Goal: Complete application form: Complete application form

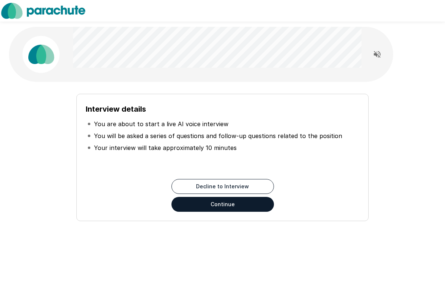
click at [253, 206] on button "Continue" at bounding box center [222, 204] width 102 height 15
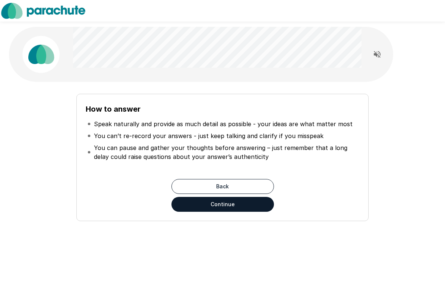
click at [266, 209] on button "Continue" at bounding box center [222, 204] width 102 height 15
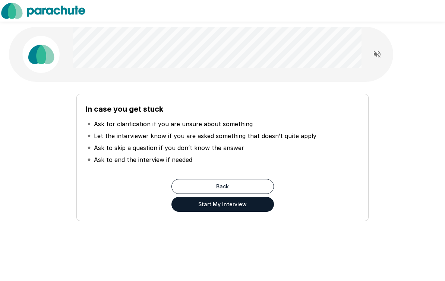
click at [376, 60] on button "Read questions aloud" at bounding box center [377, 54] width 15 height 15
click at [265, 209] on button "Start My Interview" at bounding box center [222, 204] width 102 height 15
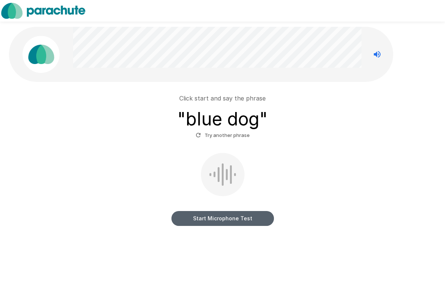
click at [267, 219] on button "Start Microphone Test" at bounding box center [222, 218] width 102 height 15
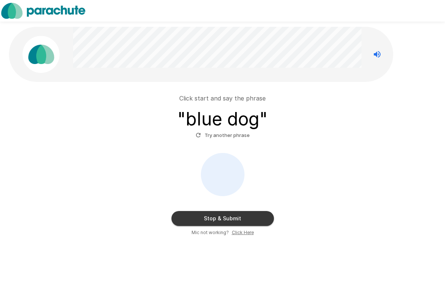
click at [257, 222] on button "Stop & Submit" at bounding box center [222, 218] width 102 height 15
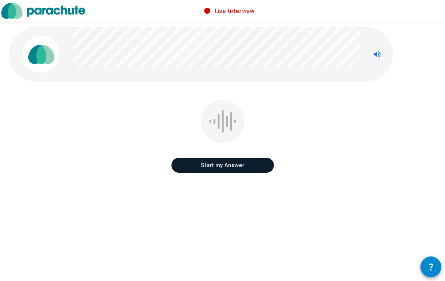
click at [255, 166] on button "Start my Answer" at bounding box center [222, 165] width 102 height 15
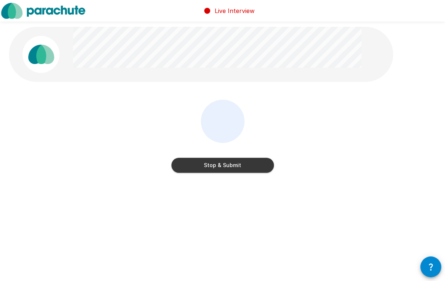
click at [258, 169] on button "Stop & Submit" at bounding box center [222, 165] width 102 height 15
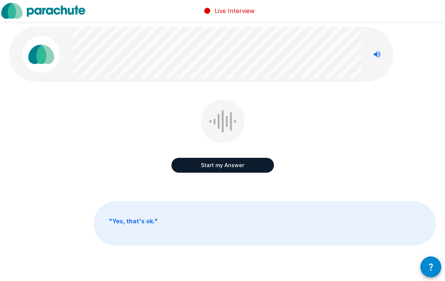
click at [249, 166] on button "Start my Answer" at bounding box center [222, 165] width 102 height 15
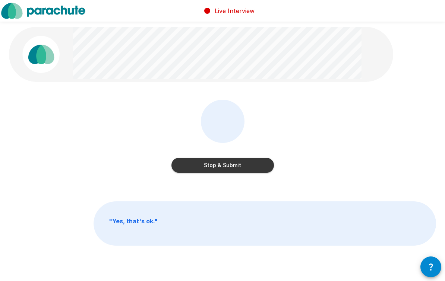
click at [259, 165] on button "Stop & Submit" at bounding box center [222, 165] width 102 height 15
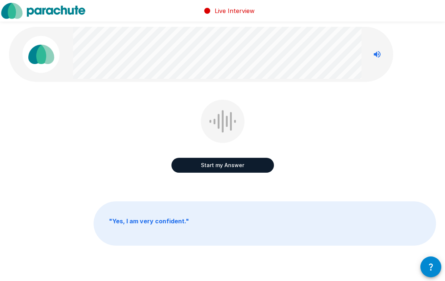
click at [244, 168] on button "Start my Answer" at bounding box center [222, 165] width 102 height 15
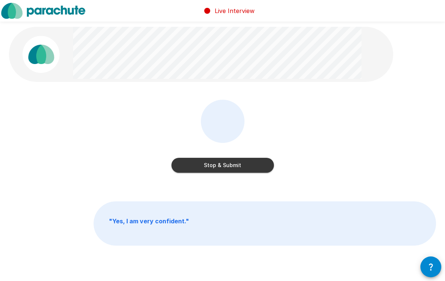
click at [251, 169] on button "Stop & Submit" at bounding box center [222, 165] width 102 height 15
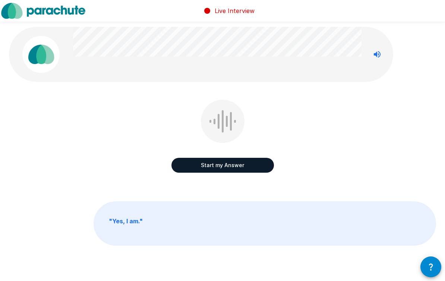
click at [256, 166] on button "Start my Answer" at bounding box center [222, 165] width 102 height 15
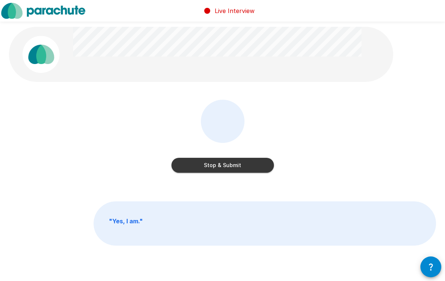
click at [243, 169] on button "Stop & Submit" at bounding box center [222, 165] width 102 height 15
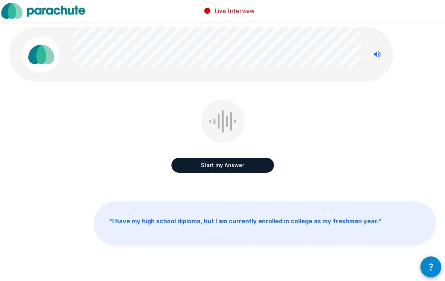
click at [250, 172] on button "Start my Answer" at bounding box center [222, 165] width 102 height 15
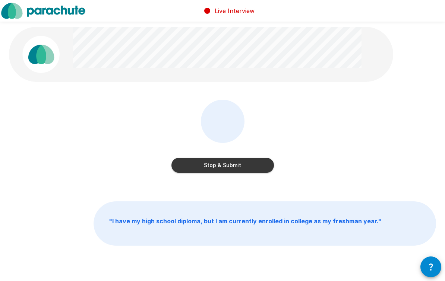
click at [255, 168] on button "Stop & Submit" at bounding box center [222, 165] width 102 height 15
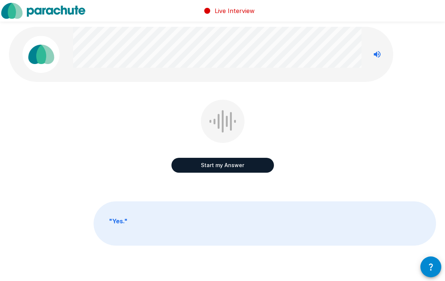
click at [259, 167] on button "Start my Answer" at bounding box center [222, 165] width 102 height 15
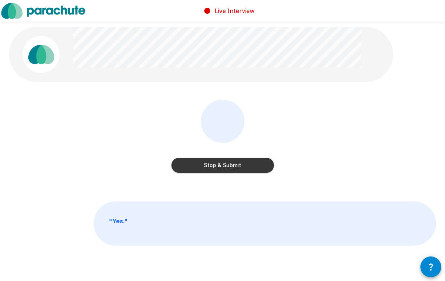
click at [256, 172] on button "Stop & Submit" at bounding box center [222, 165] width 102 height 15
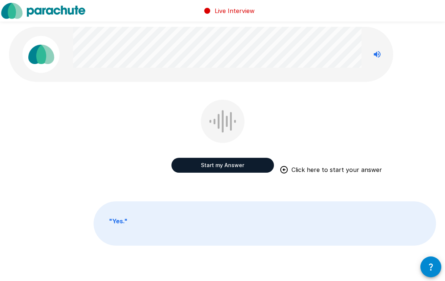
click at [258, 164] on button "Start my Answer" at bounding box center [222, 165] width 102 height 15
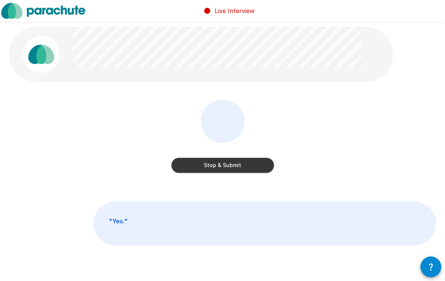
click at [245, 165] on button "Stop & Submit" at bounding box center [222, 165] width 102 height 15
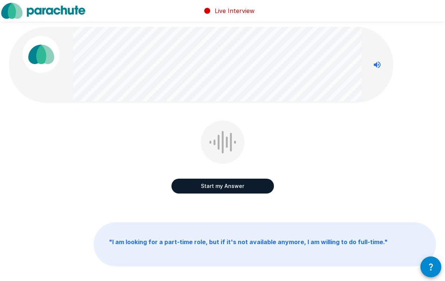
click at [253, 188] on button "Start my Answer" at bounding box center [222, 186] width 102 height 15
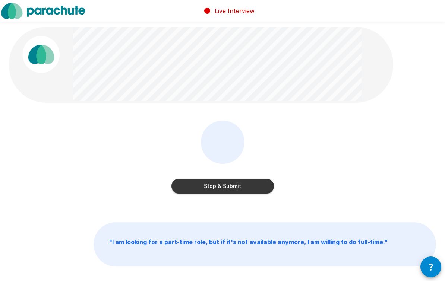
click at [253, 190] on button "Stop & Submit" at bounding box center [222, 186] width 102 height 15
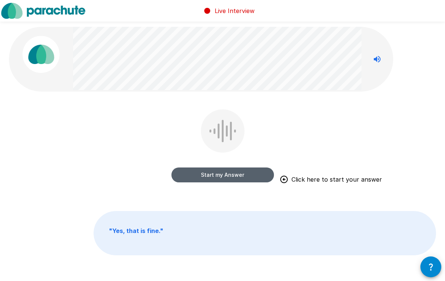
click at [256, 178] on button "Start my Answer" at bounding box center [222, 175] width 102 height 15
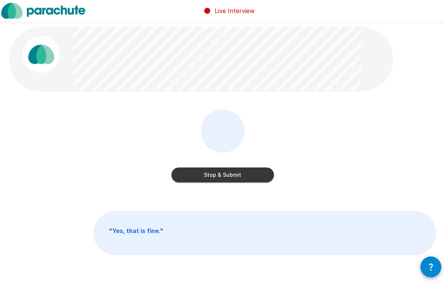
click at [220, 180] on button "Stop & Submit" at bounding box center [222, 175] width 102 height 15
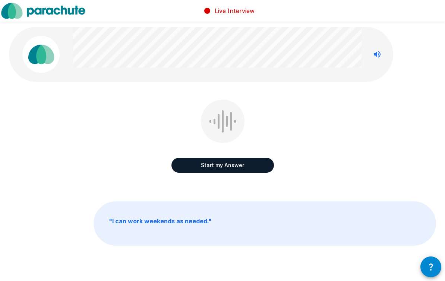
click at [252, 168] on button "Start my Answer" at bounding box center [222, 165] width 102 height 15
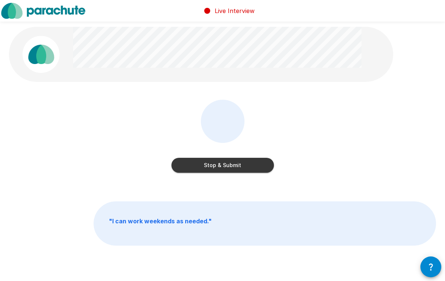
click at [255, 167] on button "Stop & Submit" at bounding box center [222, 165] width 102 height 15
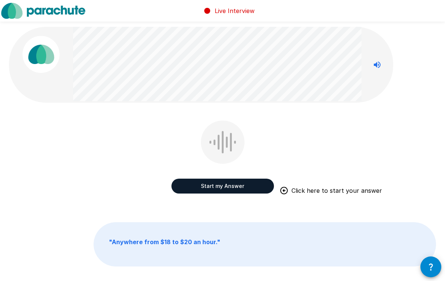
click at [260, 187] on button "Start my Answer" at bounding box center [222, 186] width 102 height 15
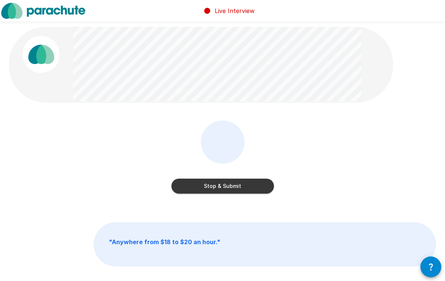
click at [252, 187] on button "Stop & Submit" at bounding box center [222, 186] width 102 height 15
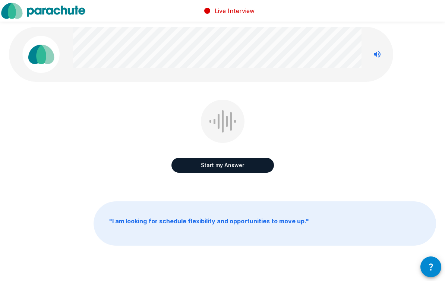
click at [259, 169] on button "Start my Answer" at bounding box center [222, 165] width 102 height 15
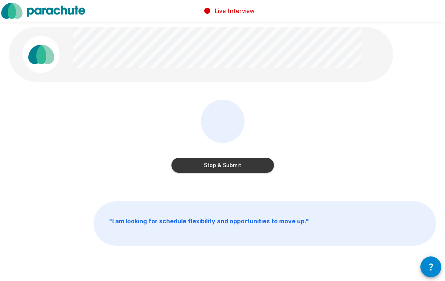
click at [247, 168] on button "Stop & Submit" at bounding box center [222, 165] width 102 height 15
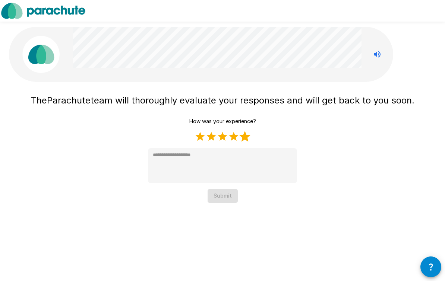
click at [245, 136] on label "5 Stars" at bounding box center [244, 136] width 11 height 11
type textarea "*"
click at [232, 199] on button "Submit" at bounding box center [223, 196] width 30 height 14
